Goal: Transaction & Acquisition: Purchase product/service

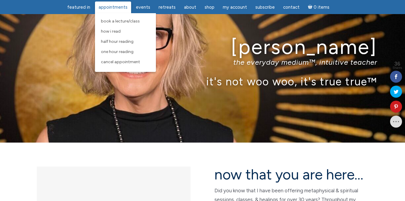
scroll to position [21, 0]
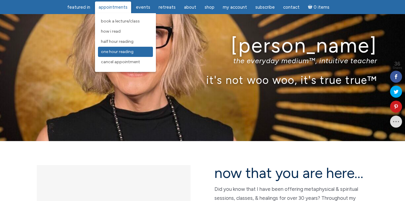
click at [121, 53] on span "One Hour Reading" at bounding box center [117, 51] width 33 height 5
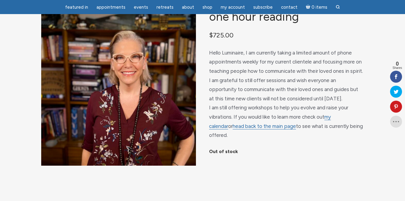
scroll to position [39, 0]
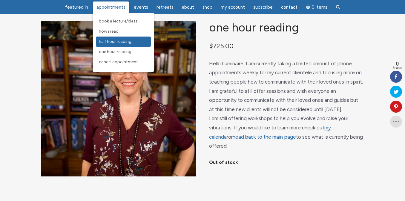
click at [125, 42] on span "Half Hour Reading" at bounding box center [115, 41] width 33 height 5
